Goal: Information Seeking & Learning: Understand process/instructions

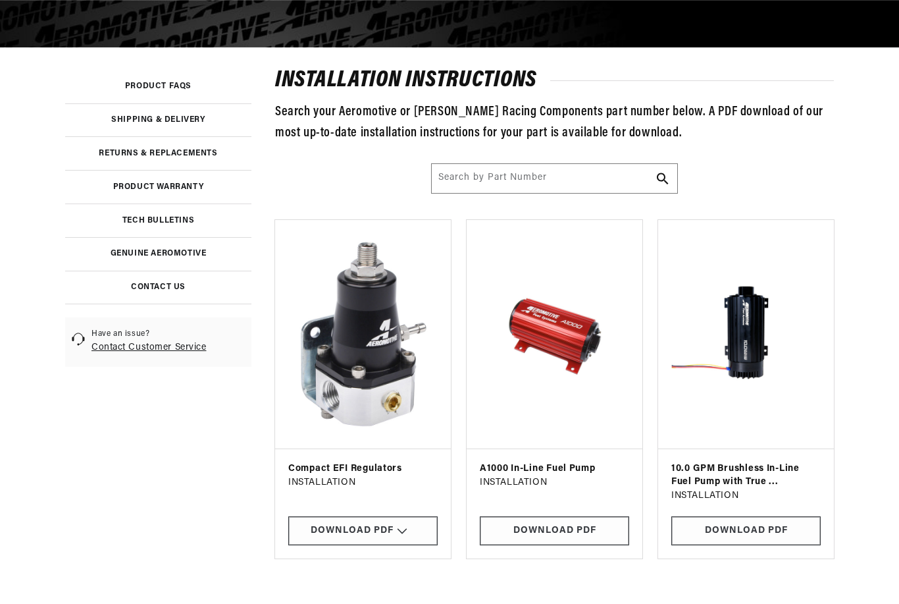
scroll to position [221, 0]
click at [344, 530] on div "Download PDF" at bounding box center [362, 531] width 149 height 30
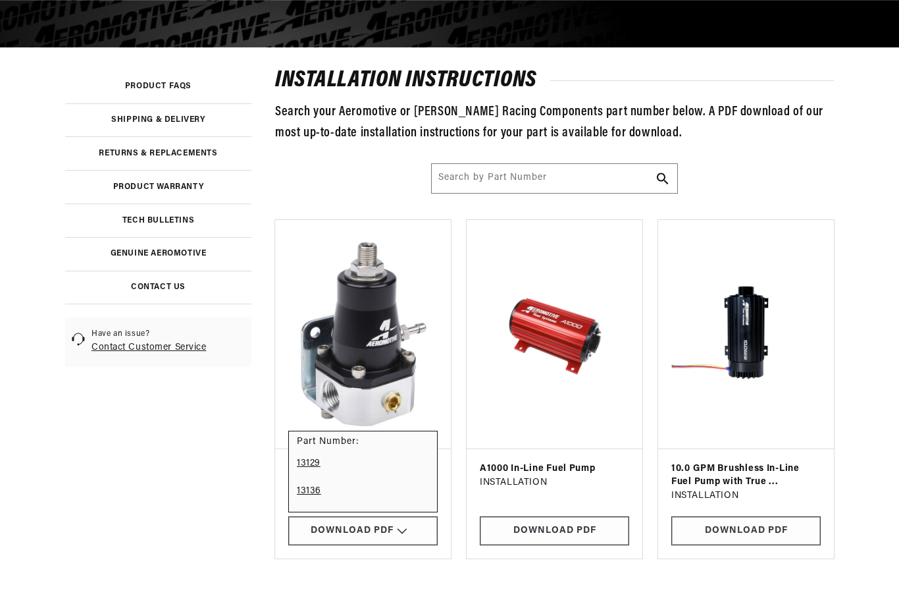
scroll to position [0, 521]
click at [298, 496] on link "13136" at bounding box center [363, 491] width 132 height 28
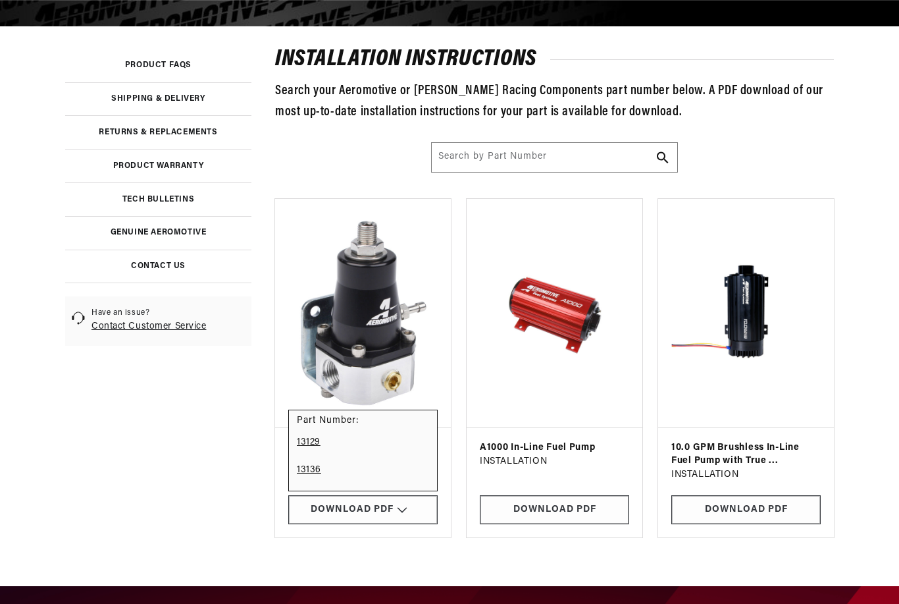
scroll to position [0, 0]
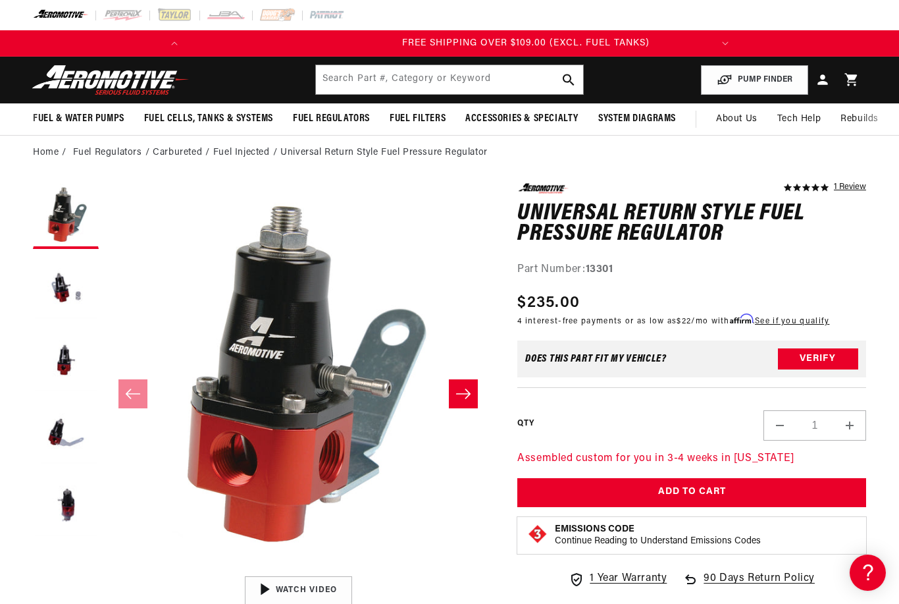
scroll to position [0, 521]
click at [57, 303] on button "Load image 2 in gallery view" at bounding box center [66, 288] width 66 height 66
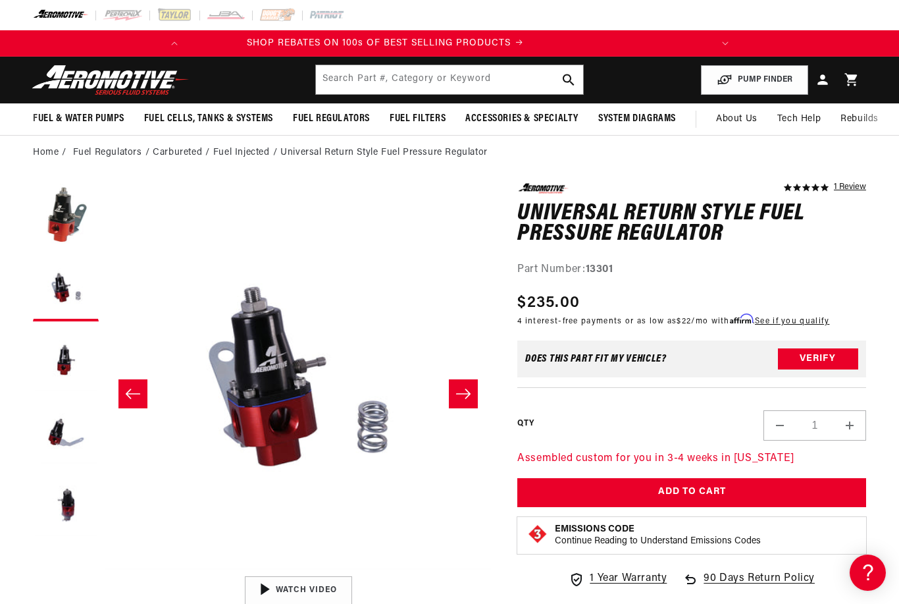
scroll to position [0, 0]
click at [56, 367] on button "Load image 3 in gallery view" at bounding box center [66, 361] width 66 height 66
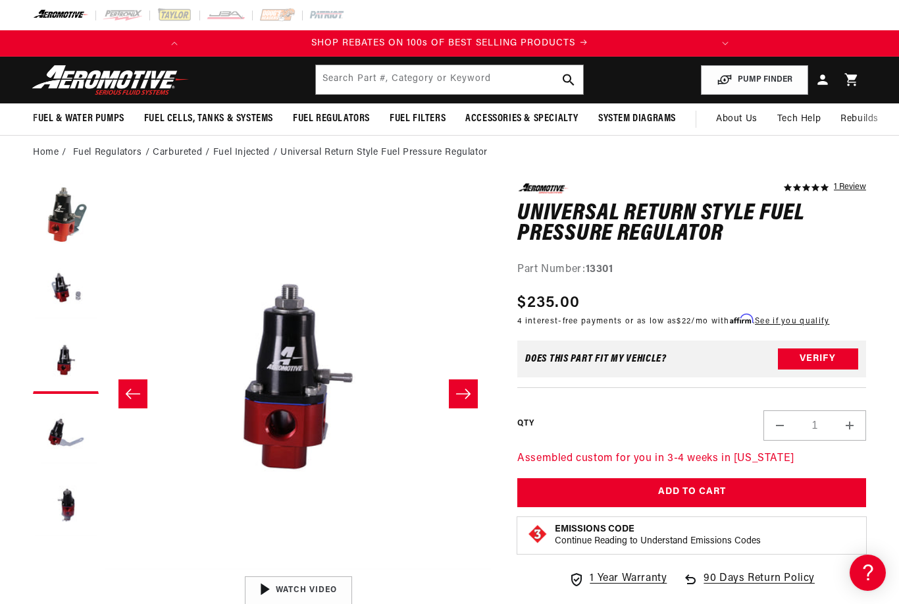
click at [53, 441] on button "Load image 4 in gallery view" at bounding box center [66, 433] width 66 height 66
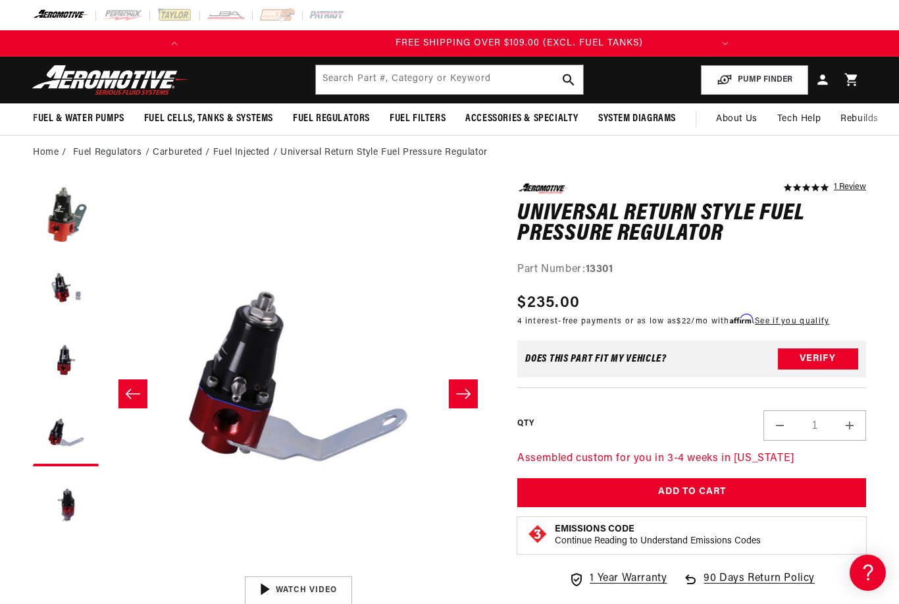
scroll to position [0, 521]
click at [59, 507] on button "Load image 5 in gallery view" at bounding box center [66, 506] width 66 height 66
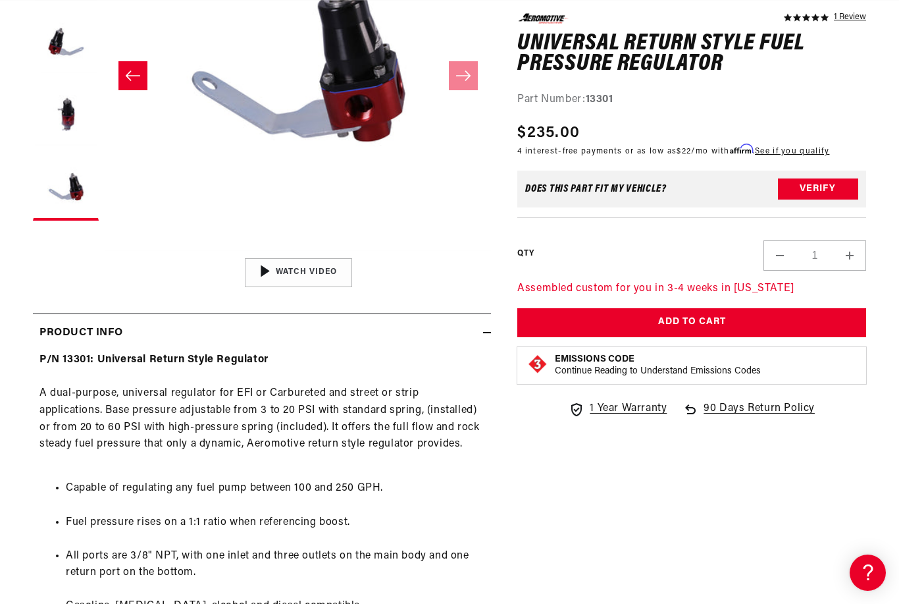
click at [157, 288] on div "5.0 star rating 1 Review Universal Return Style Fuel Pressure Regulator Univers…" at bounding box center [262, 433] width 458 height 1136
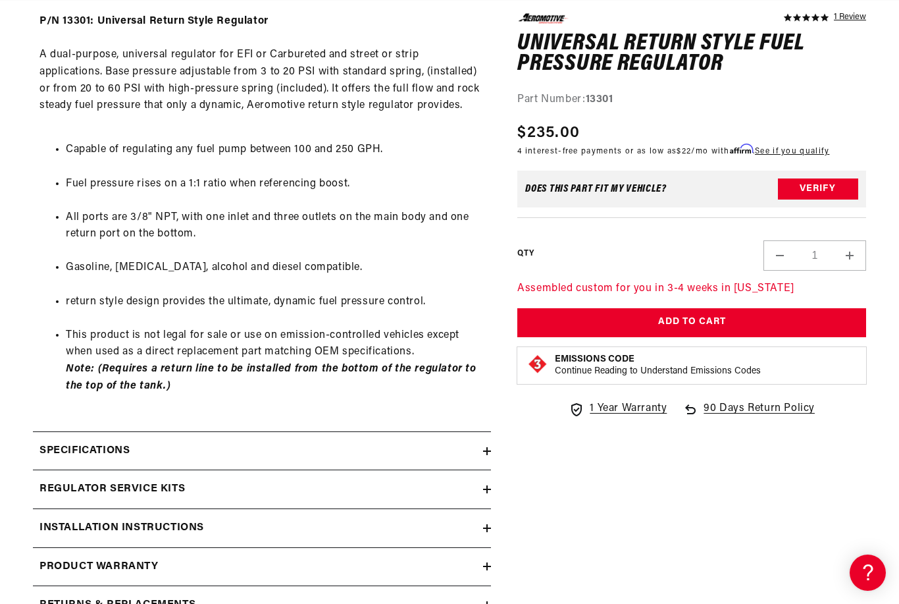
scroll to position [0, 0]
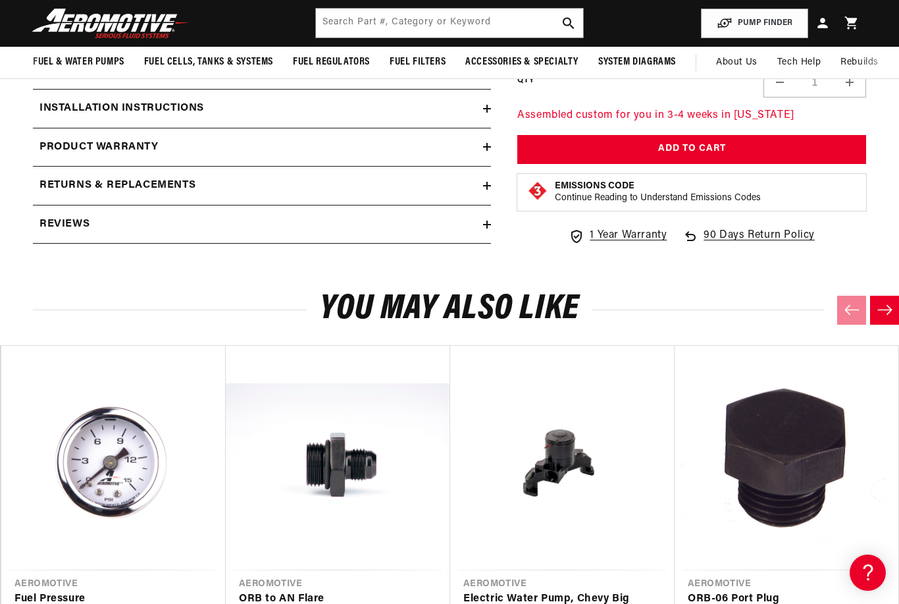
click at [66, 100] on h2 "Installation Instructions" at bounding box center [121, 108] width 165 height 17
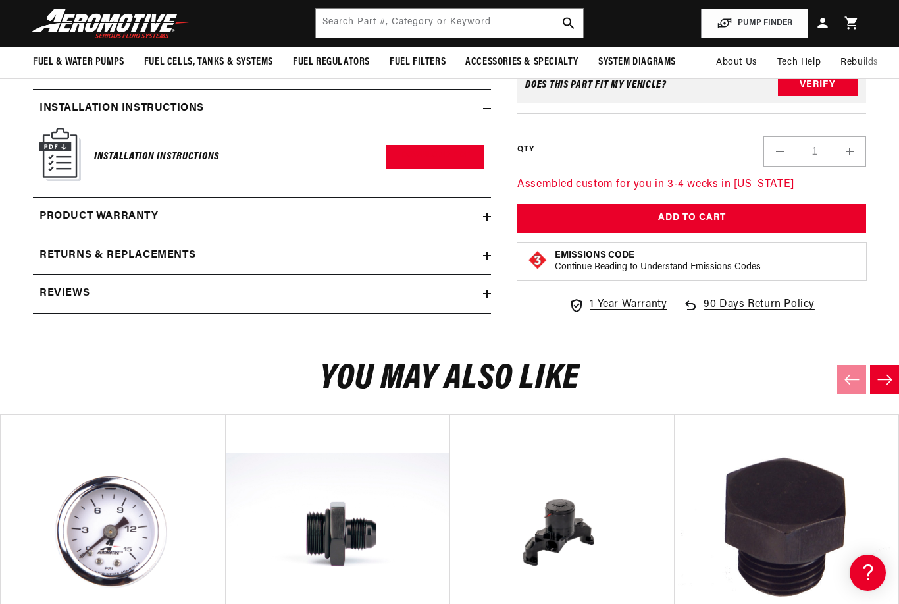
click at [59, 132] on img at bounding box center [59, 154] width 41 height 53
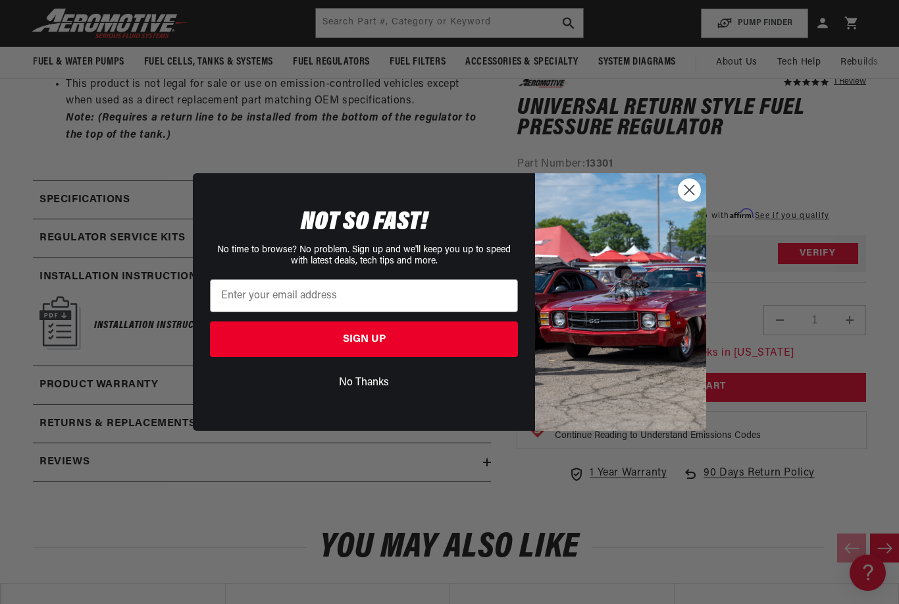
click at [684, 201] on circle "Close dialog" at bounding box center [690, 190] width 22 height 22
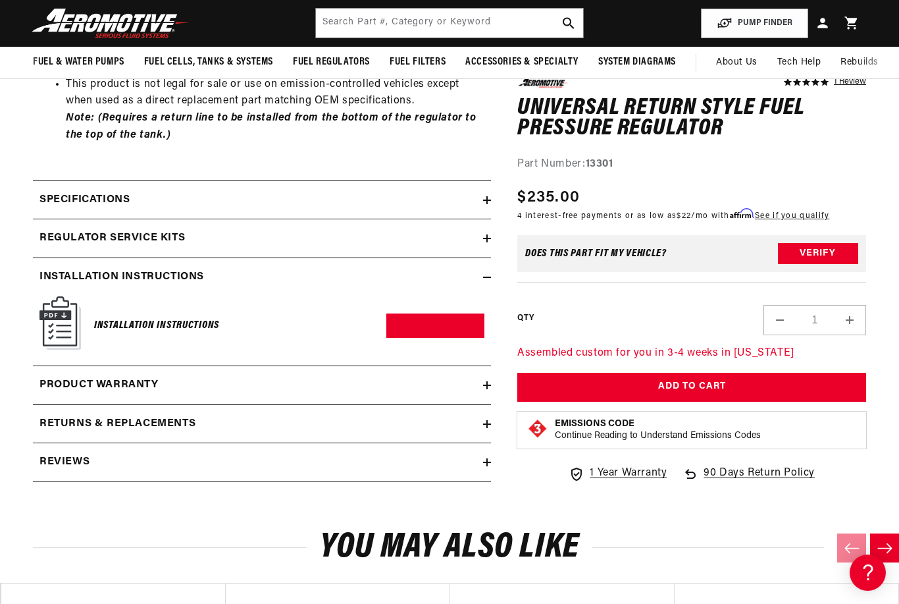
click at [141, 317] on h6 "Installation Instructions" at bounding box center [156, 326] width 125 height 18
click at [69, 304] on img at bounding box center [59, 322] width 41 height 53
